Goal: Communication & Community: Share content

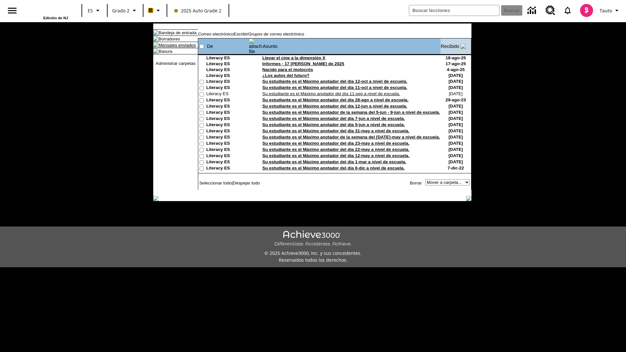
click at [174, 48] on link "Mensajes enviados" at bounding box center [177, 45] width 37 height 5
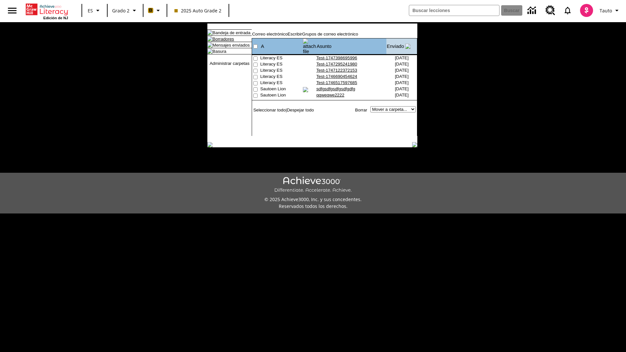
click at [218, 41] on link "Borradores" at bounding box center [224, 39] width 22 height 5
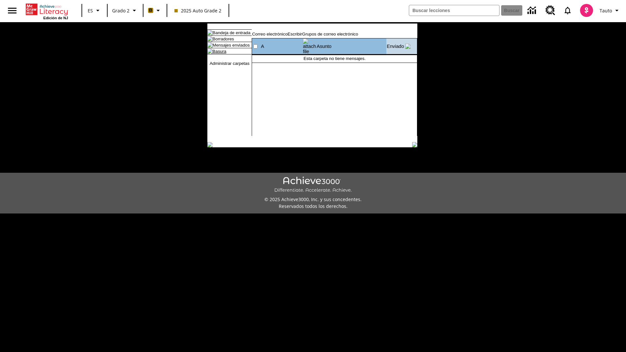
click at [214, 54] on link "Basura" at bounding box center [220, 51] width 14 height 5
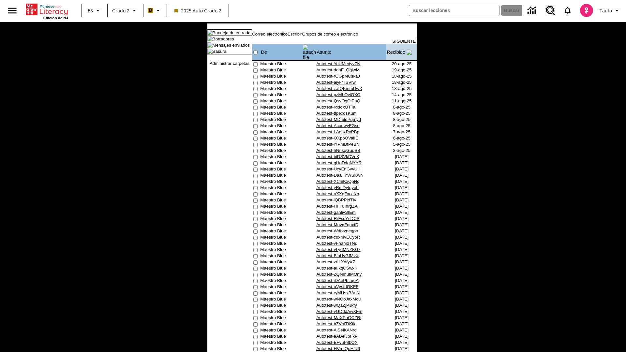
click at [302, 37] on link "Escribir" at bounding box center [295, 34] width 14 height 5
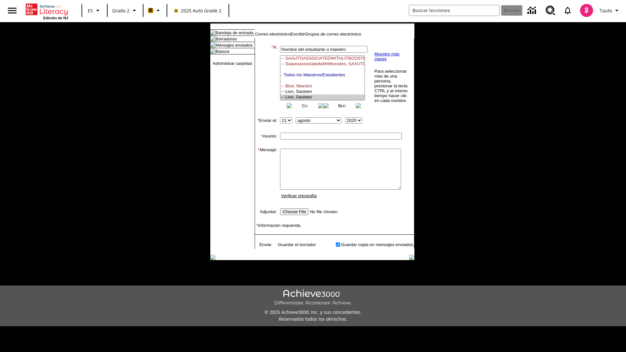
select select "U,21437111,1"
type input "Autotest-BYdHssPEYe"
type textarea "email body message"
click at [262, 247] on link "Enviar" at bounding box center [265, 244] width 12 height 5
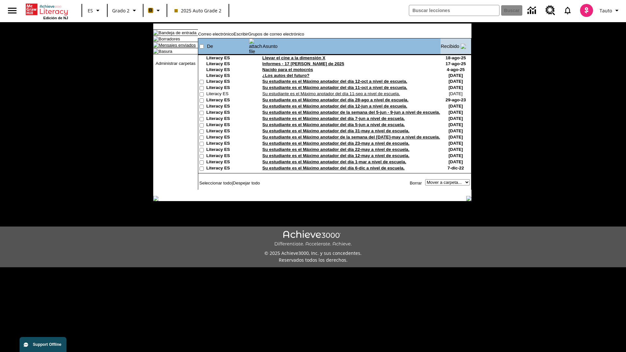
click at [174, 48] on link "Mensajes enviados" at bounding box center [177, 45] width 37 height 5
